Goal: Find specific page/section: Find specific page/section

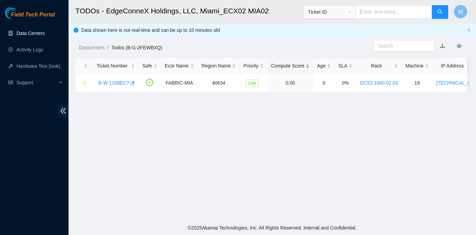
click at [26, 33] on link "Data Centers" at bounding box center [30, 33] width 28 height 5
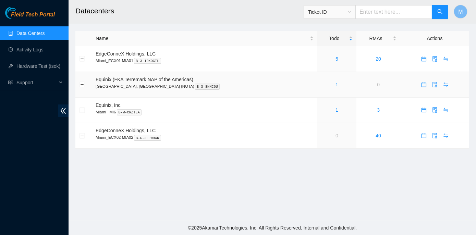
click at [336, 83] on link "1" at bounding box center [337, 84] width 3 height 5
click at [336, 109] on link "1" at bounding box center [337, 109] width 3 height 5
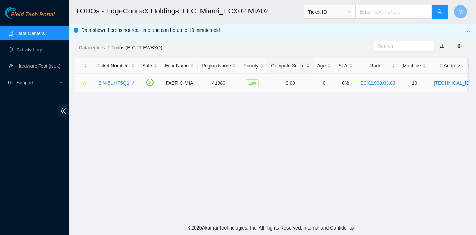
click at [105, 82] on link "B-V-5UHF5Q1" at bounding box center [113, 82] width 31 height 5
